Goal: Information Seeking & Learning: Check status

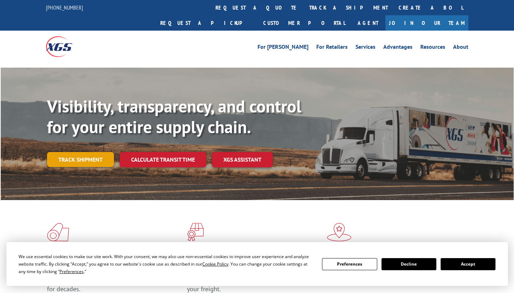
click at [62, 152] on link "Track shipment" at bounding box center [80, 159] width 67 height 15
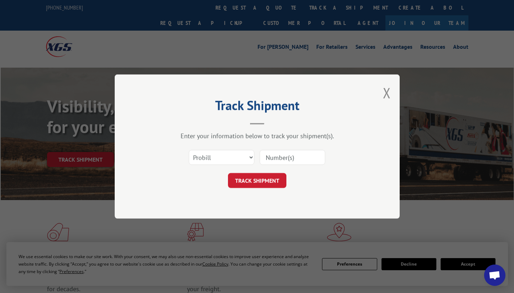
click at [282, 159] on input at bounding box center [293, 157] width 66 height 15
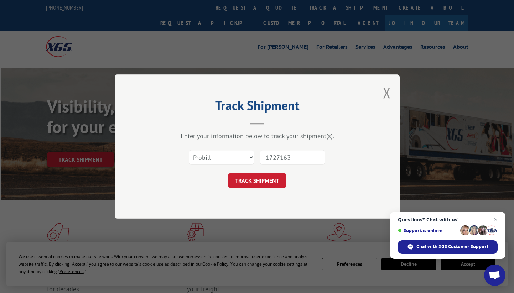
type input "17271637"
click button "TRACK SHIPMENT" at bounding box center [257, 180] width 58 height 15
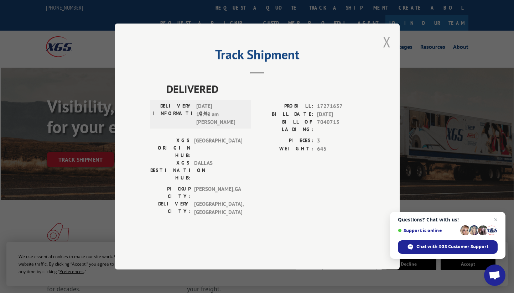
click at [387, 51] on button "Close modal" at bounding box center [387, 41] width 8 height 19
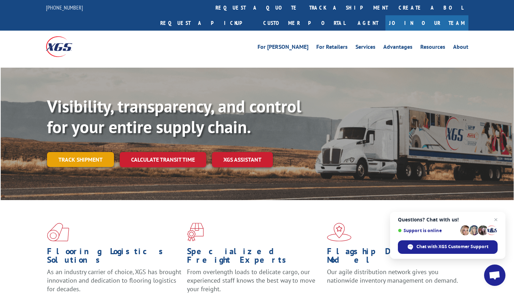
click at [79, 152] on link "Track shipment" at bounding box center [80, 159] width 67 height 15
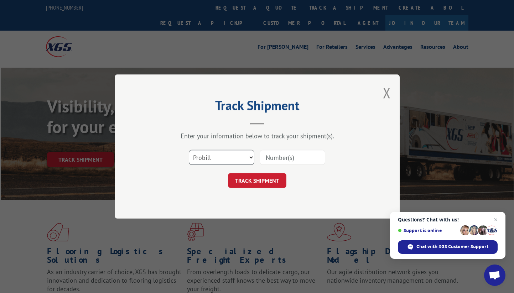
click at [194, 160] on select "Select category... Probill BOL PO" at bounding box center [222, 157] width 66 height 15
select select "bol"
click at [189, 150] on select "Select category... Probill BOL PO" at bounding box center [222, 157] width 66 height 15
click at [276, 156] on input at bounding box center [293, 157] width 66 height 15
type input "7040715"
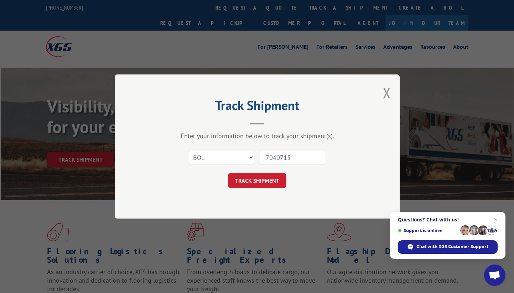
click button "TRACK SHIPMENT" at bounding box center [257, 180] width 58 height 15
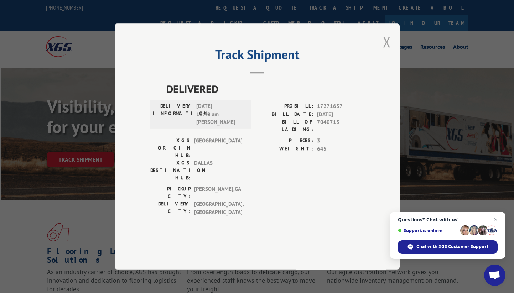
click at [385, 51] on button "Close modal" at bounding box center [387, 41] width 8 height 19
